Goal: Transaction & Acquisition: Purchase product/service

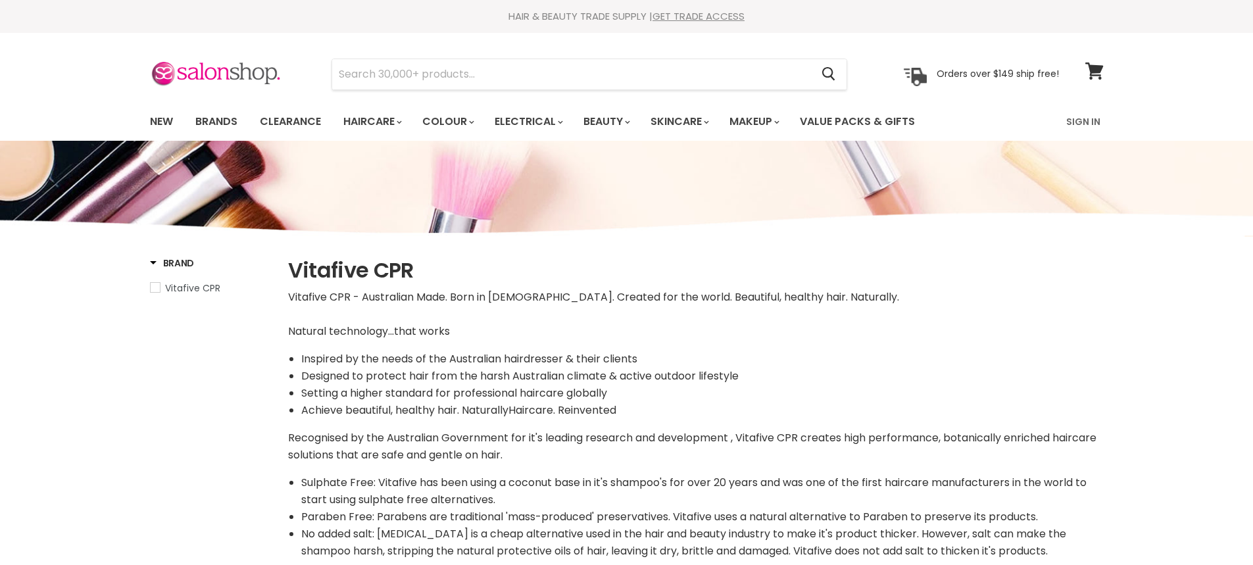
select select "manual"
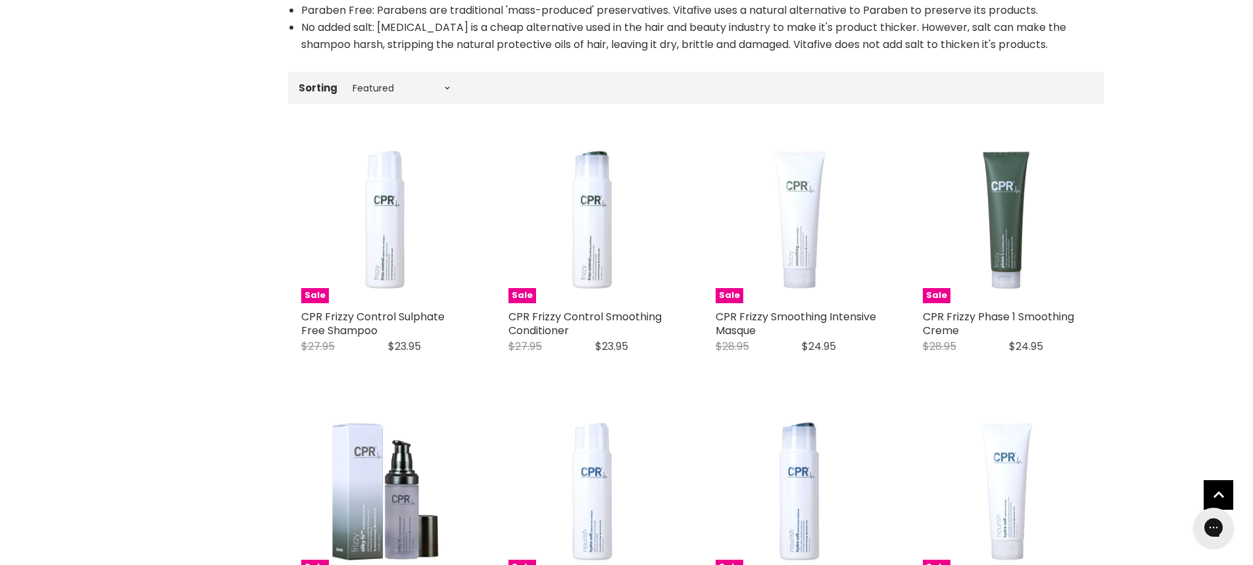
scroll to position [526, 0]
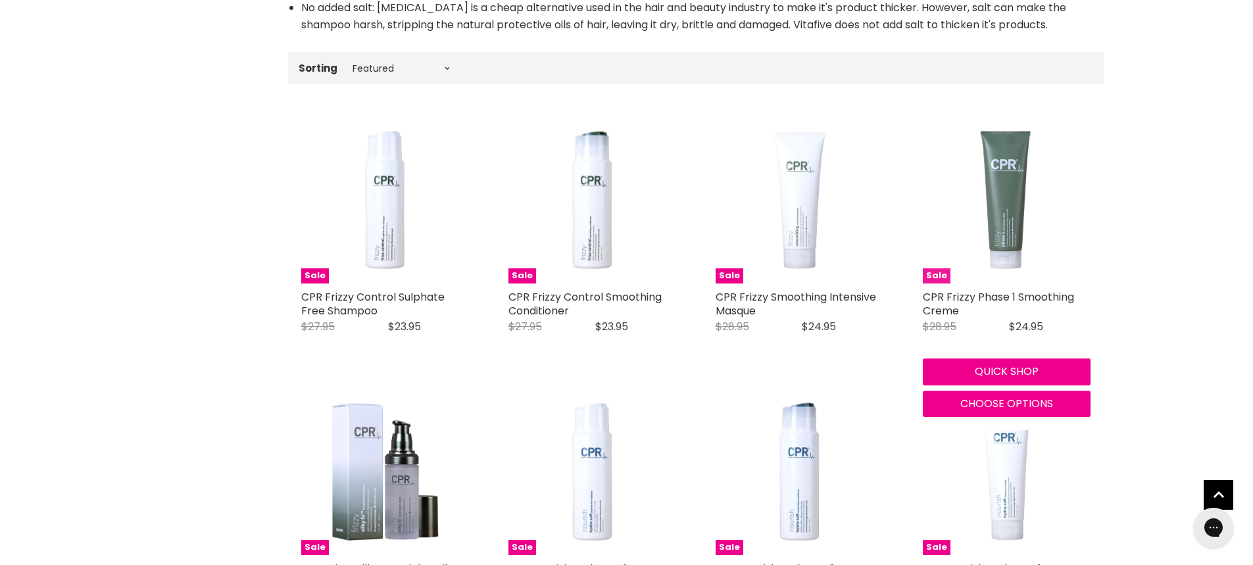
click at [1009, 203] on img "Main content" at bounding box center [1007, 200] width 168 height 168
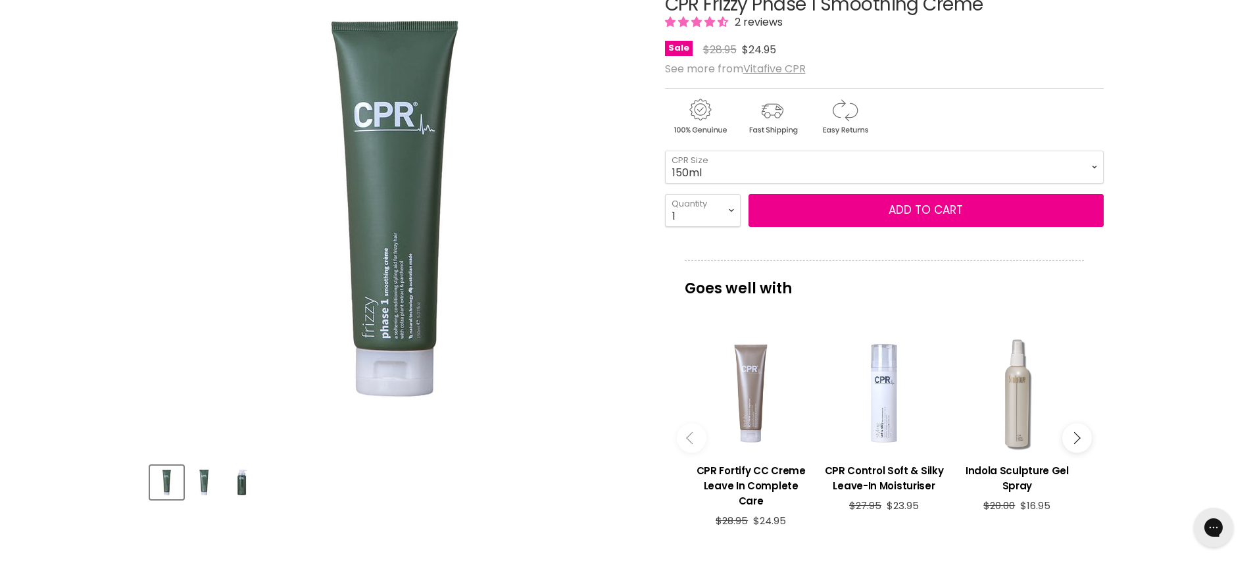
scroll to position [66, 0]
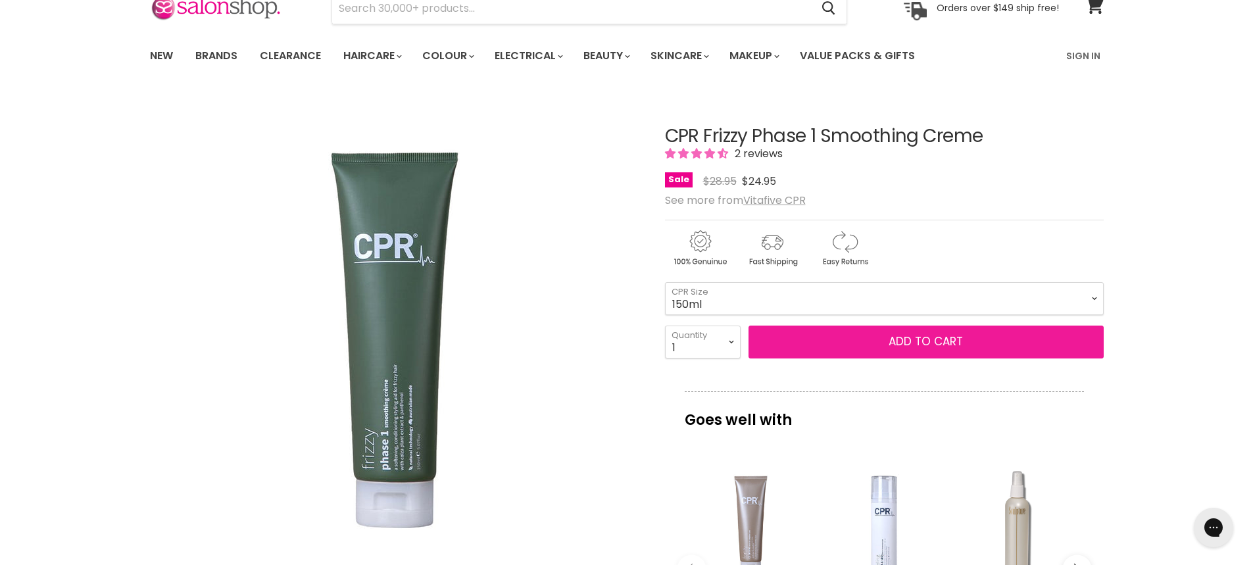
click at [905, 338] on span "Add to cart" at bounding box center [926, 342] width 74 height 16
click at [908, 339] on span "Add to cart" at bounding box center [926, 342] width 74 height 16
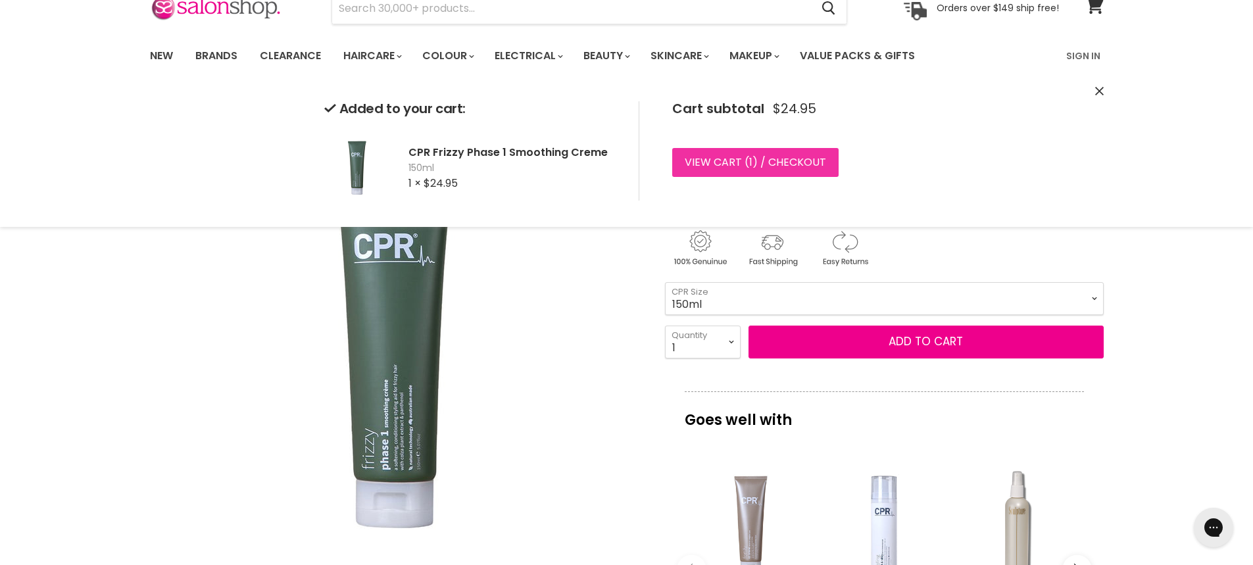
click at [726, 157] on link "View cart ( 1 ) / Checkout" at bounding box center [755, 162] width 166 height 29
